Goal: Information Seeking & Learning: Learn about a topic

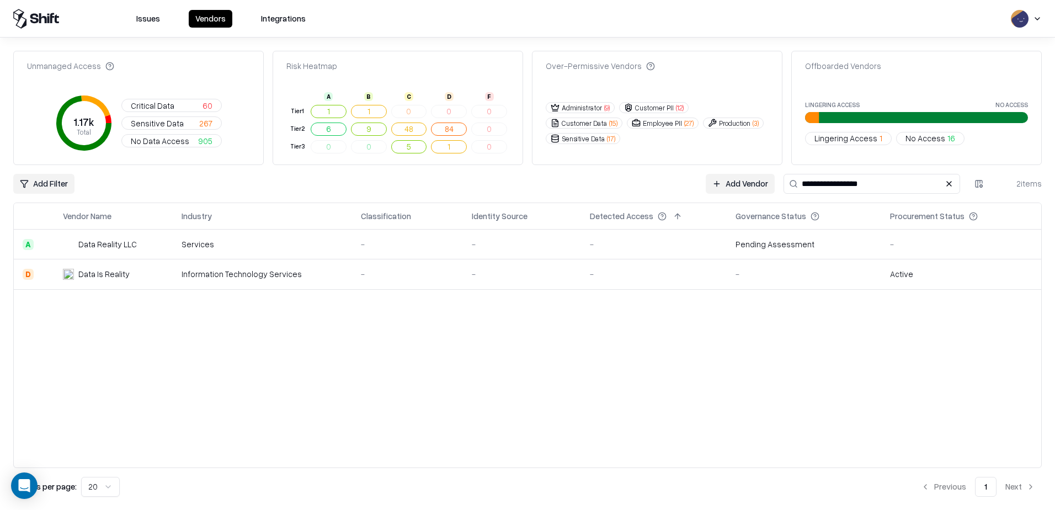
drag, startPoint x: 872, startPoint y: 181, endPoint x: 706, endPoint y: 180, distance: 166.1
click at [706, 180] on div "**********" at bounding box center [527, 184] width 1028 height 20
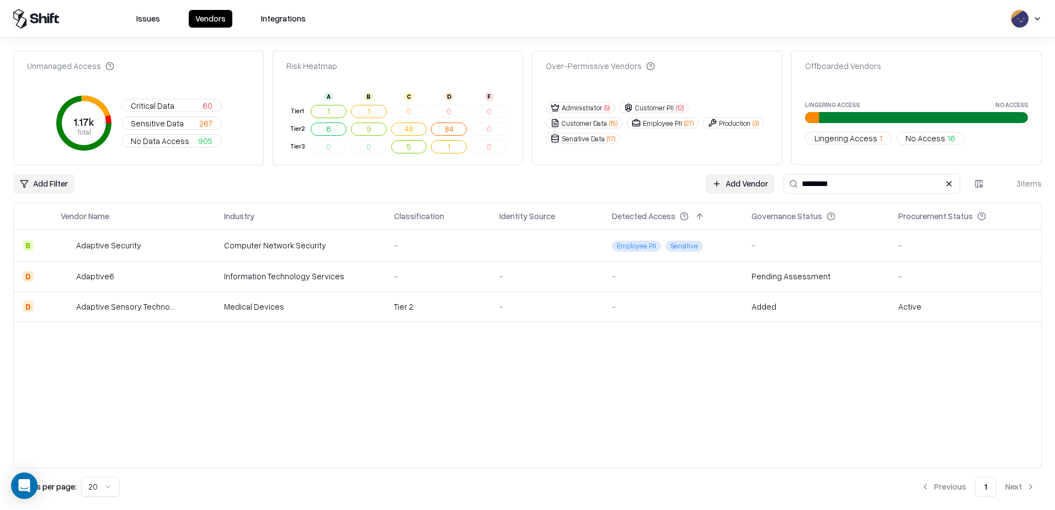
type input "********"
click at [98, 275] on div "Adaptive6" at bounding box center [95, 276] width 38 height 12
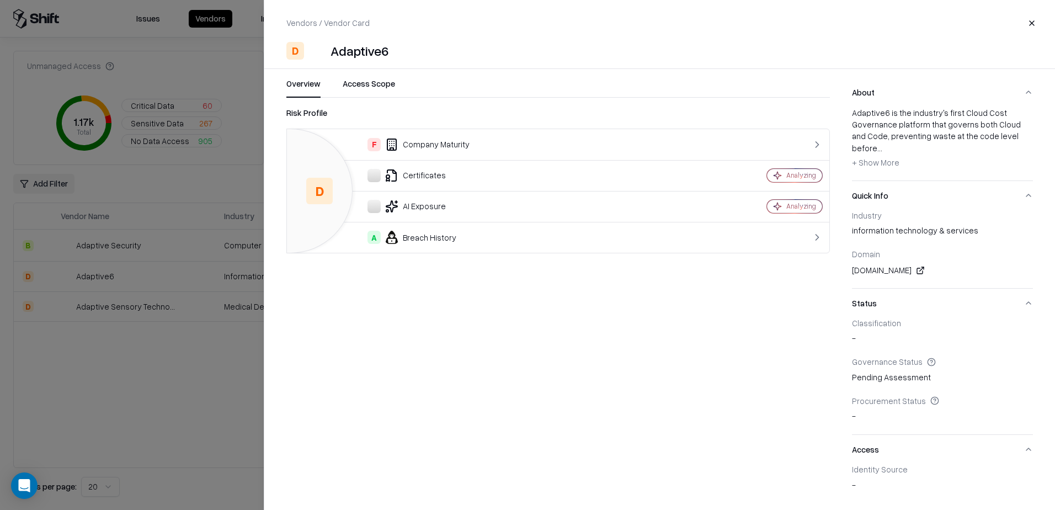
click at [883, 157] on span "+ Show More" at bounding box center [875, 162] width 47 height 10
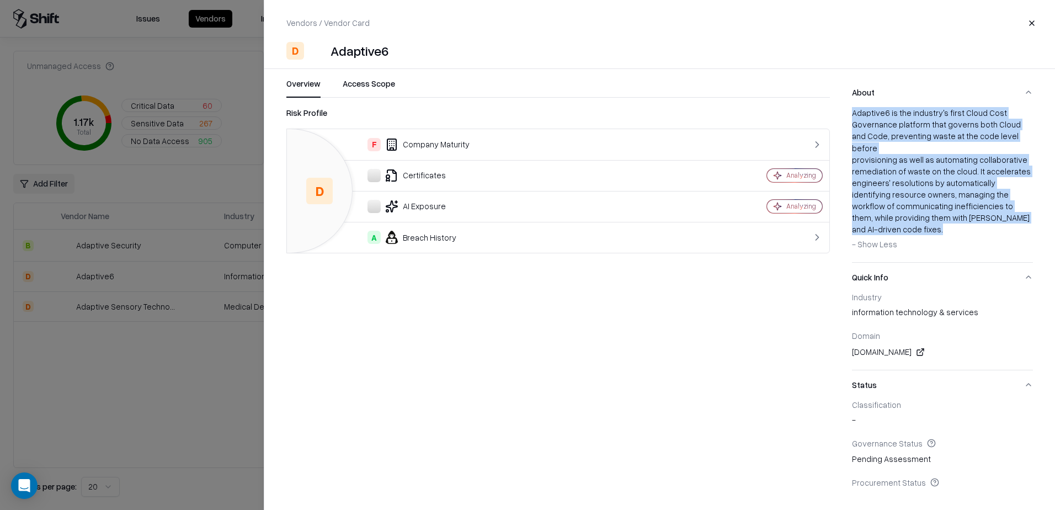
drag, startPoint x: 895, startPoint y: 221, endPoint x: 847, endPoint y: 107, distance: 123.4
click at [847, 107] on div "Overview Access Scope Risk Profile D F Company Maturity Certificates Analyzing …" at bounding box center [659, 287] width 791 height 419
copy div "Adaptive6 is the industry's first Cloud Cost Governance platform that governs b…"
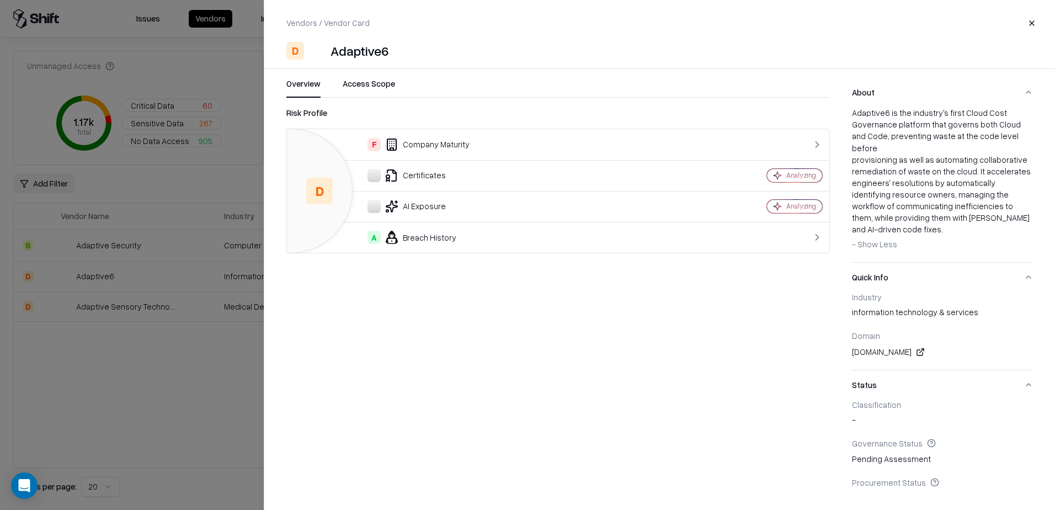
click at [464, 235] on div "A Breach History" at bounding box center [486, 237] width 380 height 13
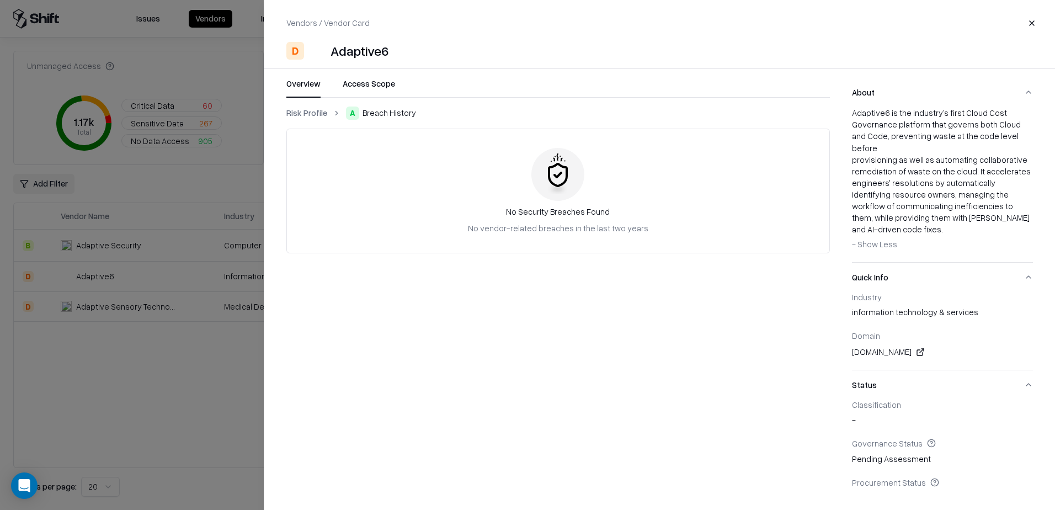
click at [303, 114] on link "Risk Profile" at bounding box center [306, 113] width 41 height 12
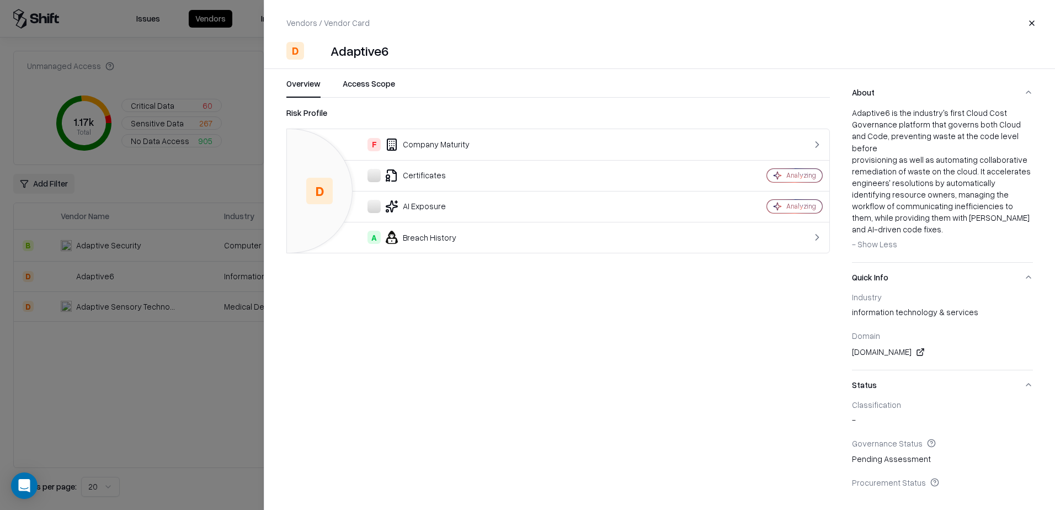
click at [421, 144] on div "F Company Maturity" at bounding box center [486, 144] width 380 height 13
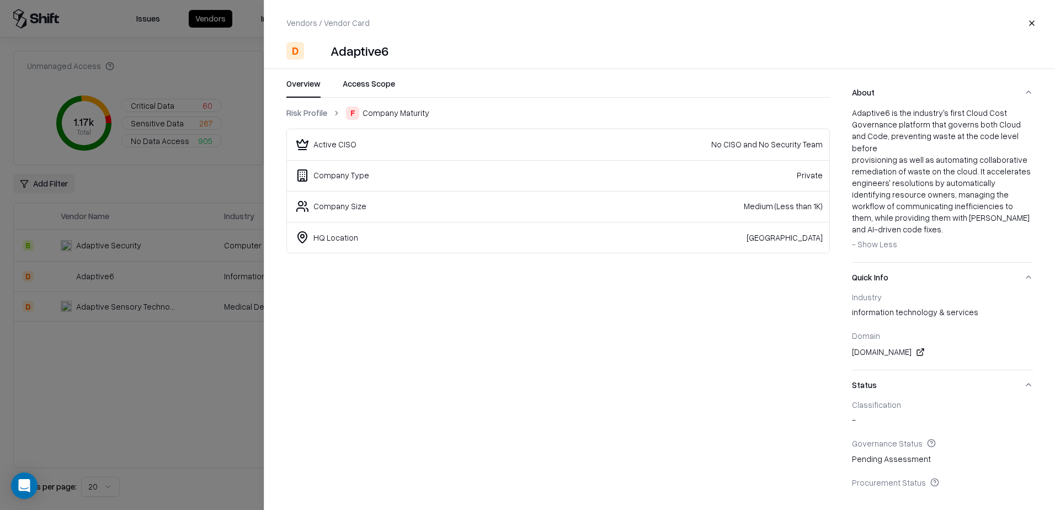
click at [312, 114] on link "Risk Profile" at bounding box center [306, 113] width 41 height 12
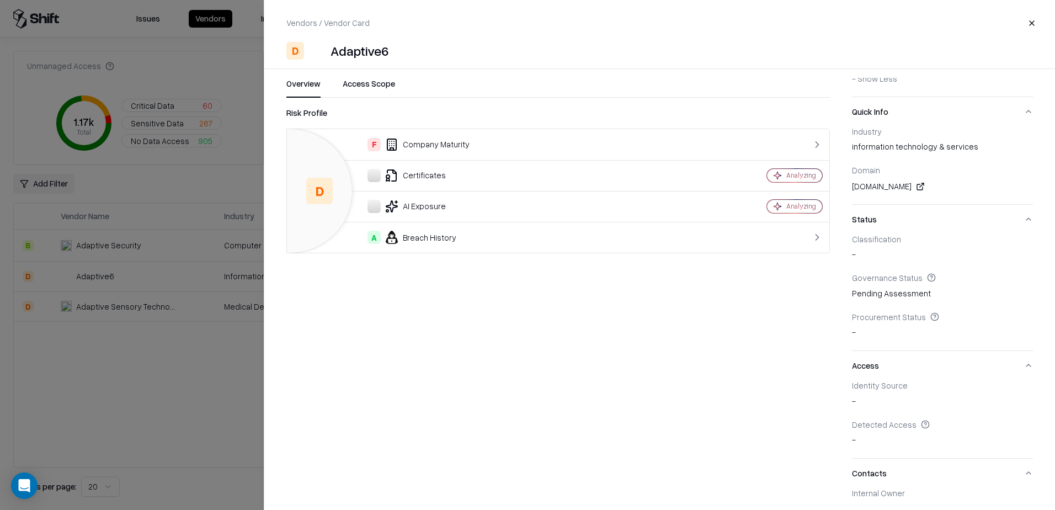
scroll to position [223, 0]
